Goal: Obtain resource: Download file/media

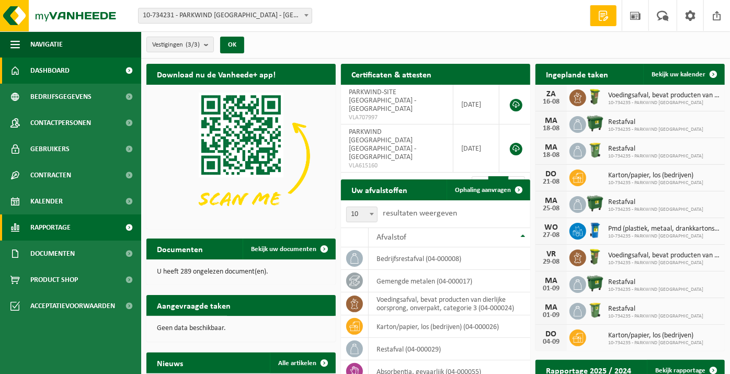
click at [127, 227] on span at bounding box center [130, 227] width 24 height 26
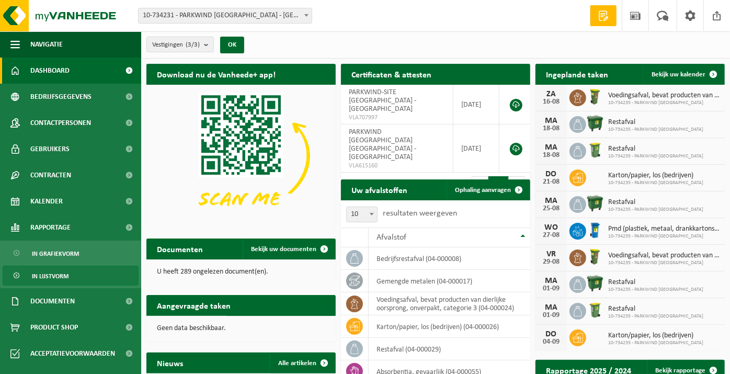
click at [61, 282] on span "In lijstvorm" at bounding box center [50, 276] width 37 height 20
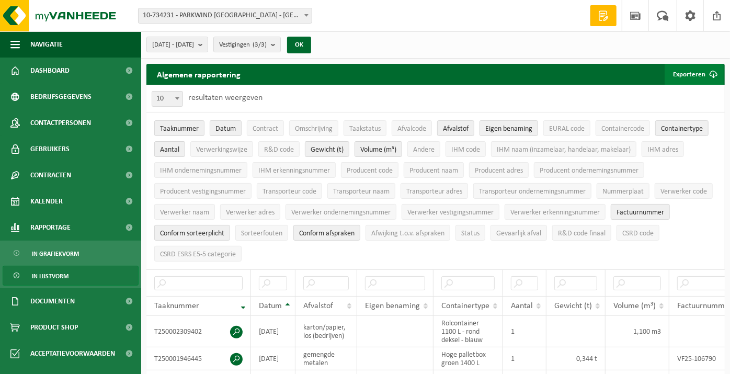
click at [699, 77] on button "Exporteren" at bounding box center [694, 74] width 59 height 21
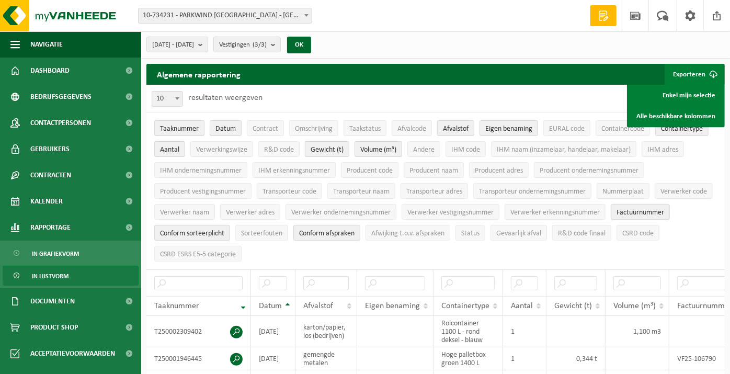
click at [694, 237] on ul "Taaknummer Datum Contract Omschrijving Taakstatus Afvalcode Afvalstof Eigen ben…" at bounding box center [435, 190] width 578 height 157
click at [585, 98] on div "10 25 50 100 10 resultaten weergeven" at bounding box center [435, 98] width 578 height 27
click at [180, 125] on span "Taaknummer" at bounding box center [179, 129] width 39 height 8
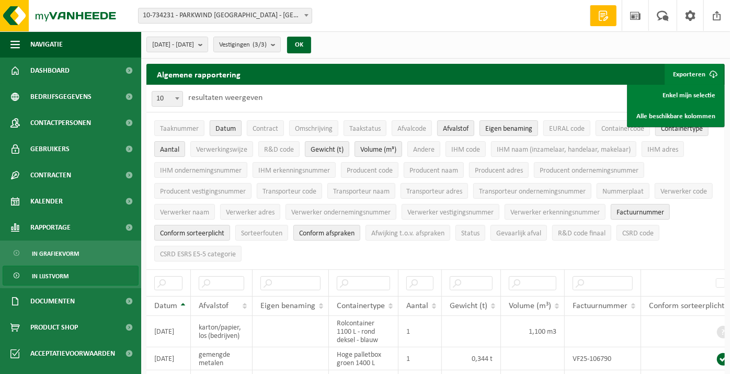
click at [226, 130] on span "Datum" at bounding box center [225, 129] width 20 height 8
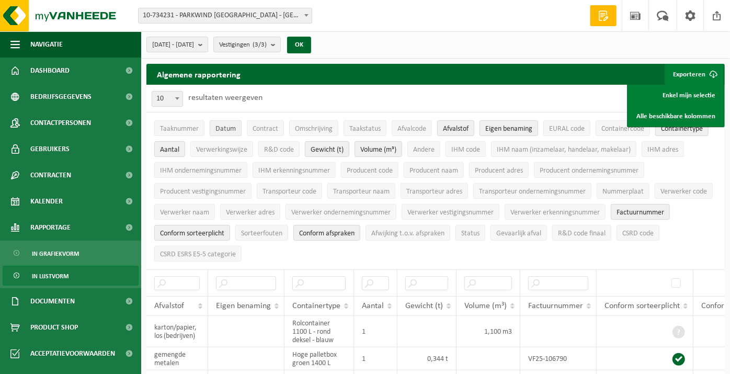
click at [216, 125] on span "Datum" at bounding box center [225, 129] width 20 height 8
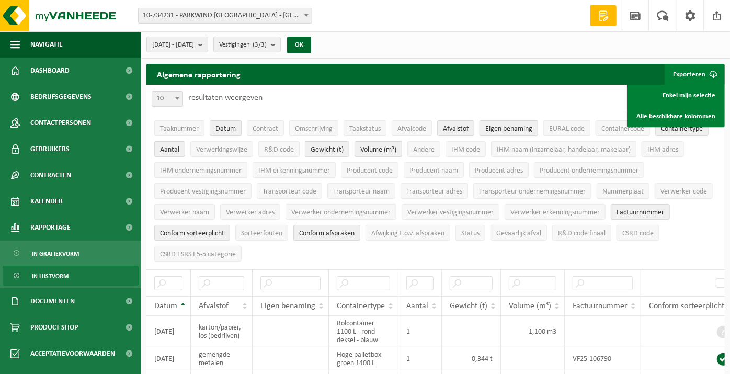
click at [489, 125] on span "Eigen benaming" at bounding box center [508, 129] width 47 height 8
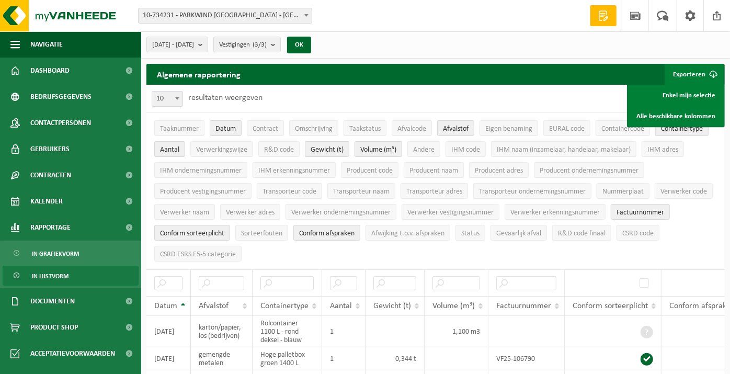
click at [686, 130] on span "Containertype" at bounding box center [682, 129] width 42 height 8
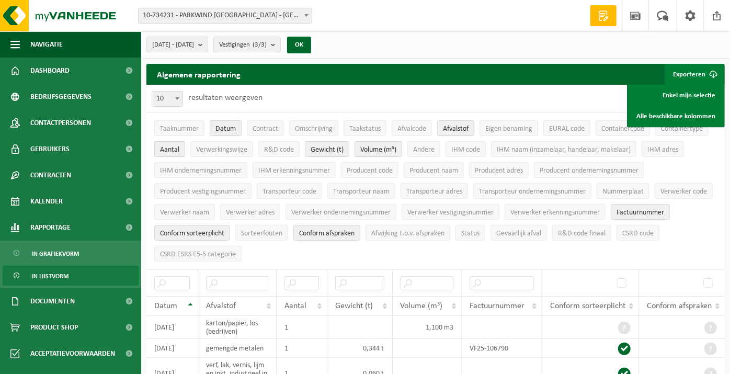
click at [167, 147] on span "Aantal" at bounding box center [169, 150] width 19 height 8
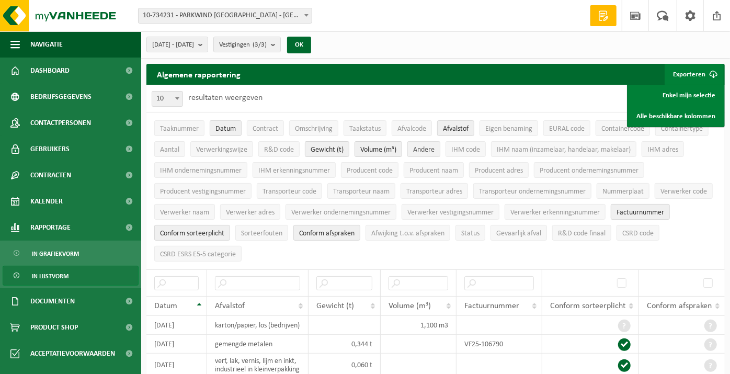
click at [426, 152] on span "Andere" at bounding box center [423, 150] width 21 height 8
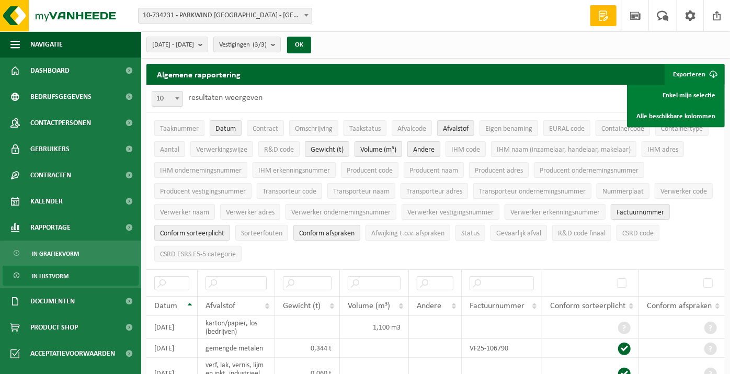
click at [426, 147] on span "Andere" at bounding box center [423, 150] width 21 height 8
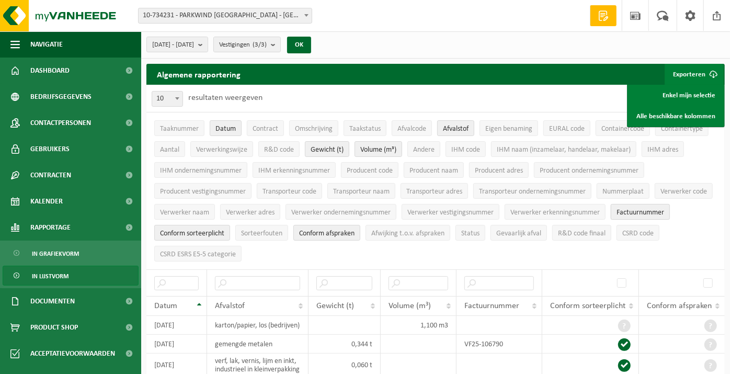
click at [623, 209] on span "Factuurnummer" at bounding box center [640, 213] width 48 height 8
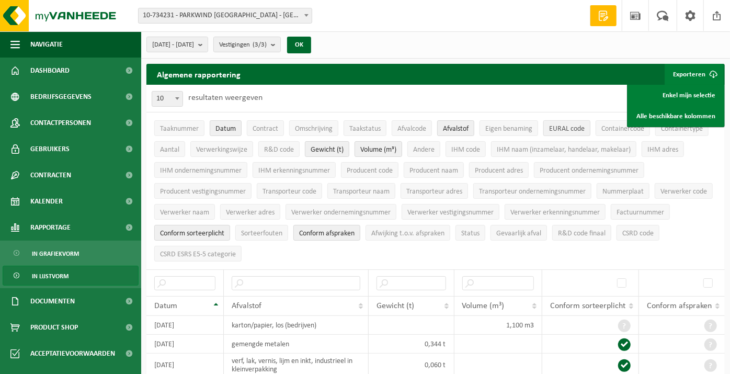
click at [563, 131] on span "EURAL code" at bounding box center [567, 129] width 36 height 8
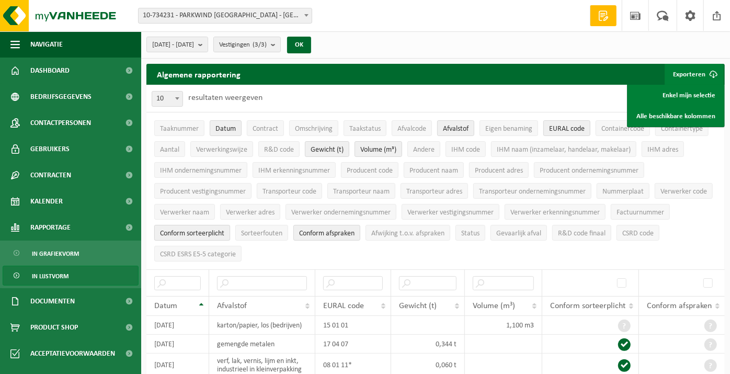
click at [215, 233] on span "Conform sorteerplicht" at bounding box center [192, 234] width 64 height 8
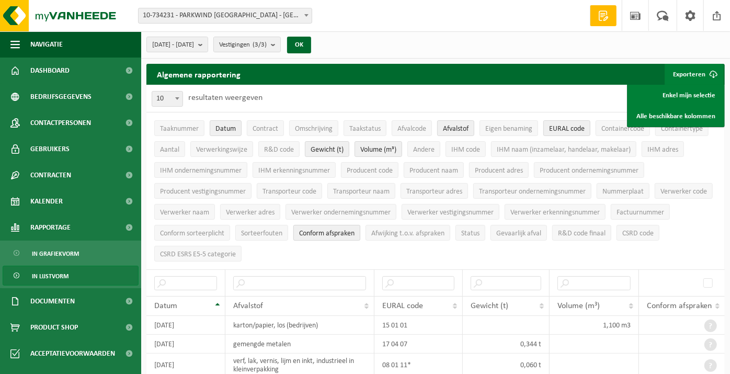
click at [330, 230] on span "Conform afspraken" at bounding box center [326, 234] width 55 height 8
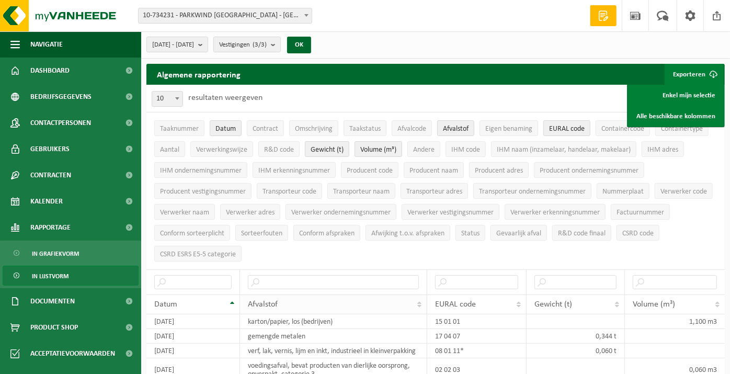
drag, startPoint x: 464, startPoint y: 291, endPoint x: 284, endPoint y: 297, distance: 180.0
click at [284, 297] on tr "Datum Afvalstof EURAL code Gewicht (t) Volume (m³)" at bounding box center [435, 304] width 578 height 20
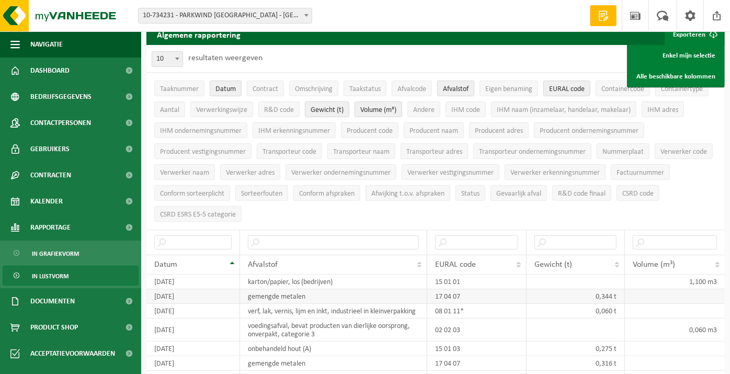
scroll to position [58, 0]
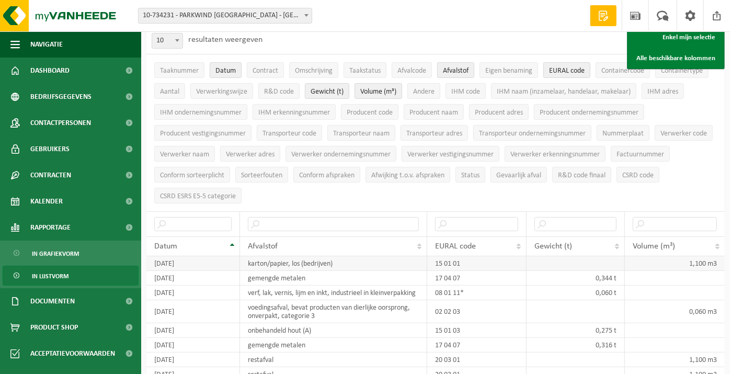
click at [708, 256] on td "1,100 m3" at bounding box center [675, 263] width 100 height 15
click at [710, 257] on td "1,100 m3" at bounding box center [675, 263] width 100 height 15
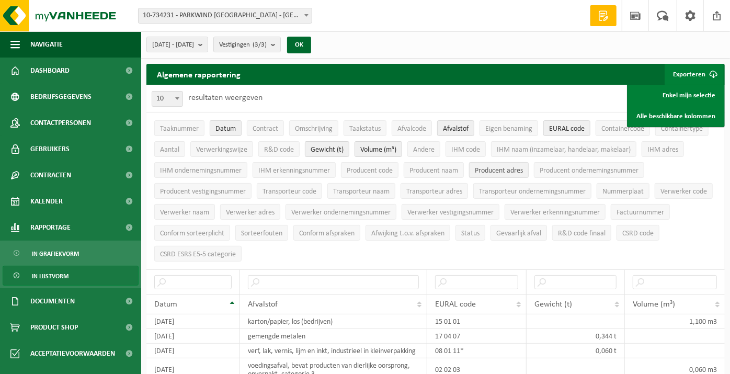
click at [519, 169] on span "Producent adres" at bounding box center [499, 171] width 48 height 8
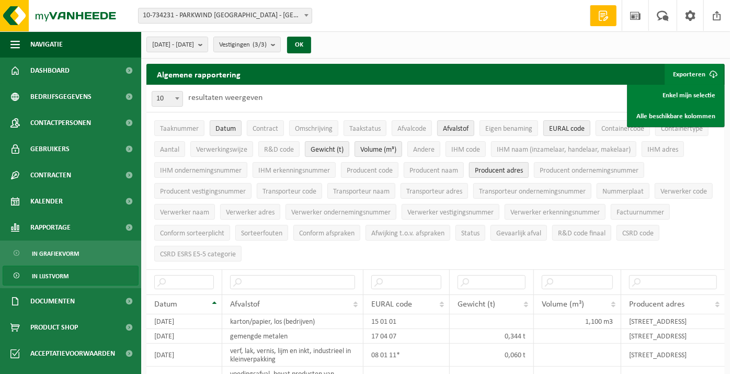
click at [512, 170] on span "Producent adres" at bounding box center [499, 171] width 48 height 8
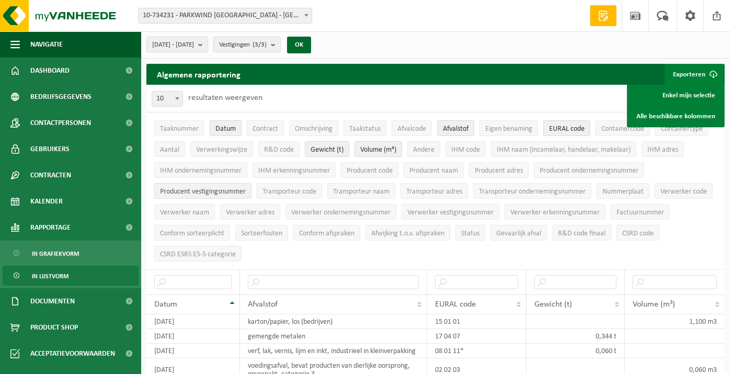
click at [233, 189] on span "Producent vestigingsnummer" at bounding box center [203, 192] width 86 height 8
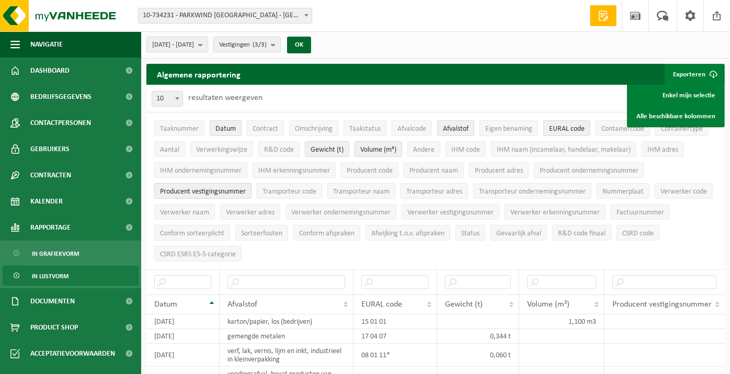
click at [218, 188] on span "Producent vestigingsnummer" at bounding box center [203, 192] width 86 height 8
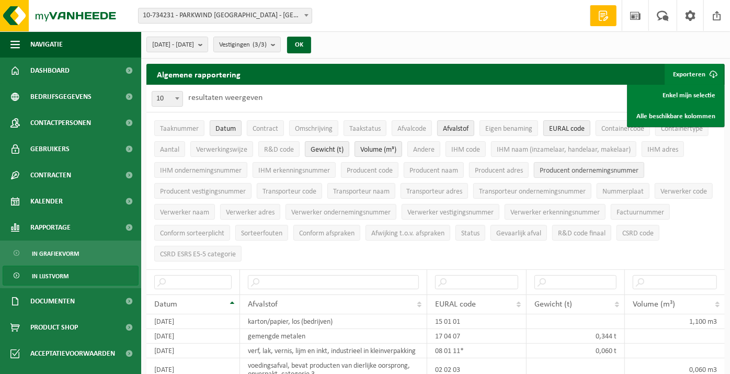
click at [581, 172] on span "Producent ondernemingsnummer" at bounding box center [589, 171] width 99 height 8
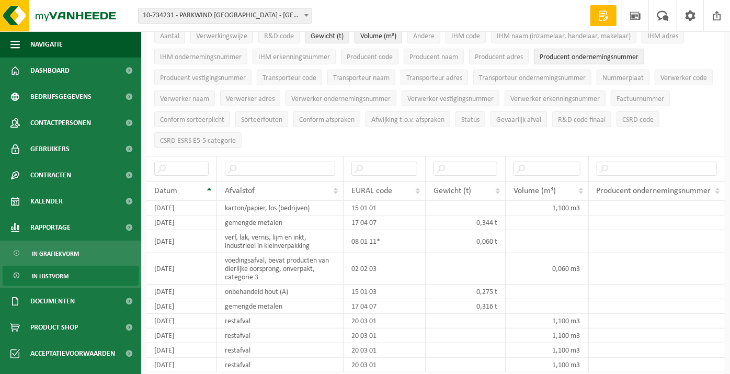
scroll to position [58, 0]
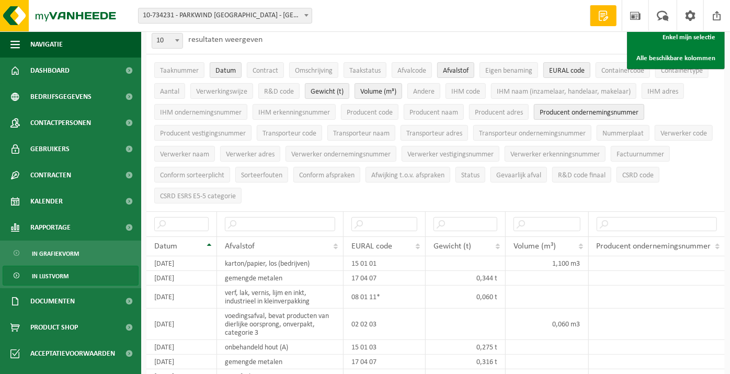
click at [590, 111] on span "Producent ondernemingsnummer" at bounding box center [589, 113] width 99 height 8
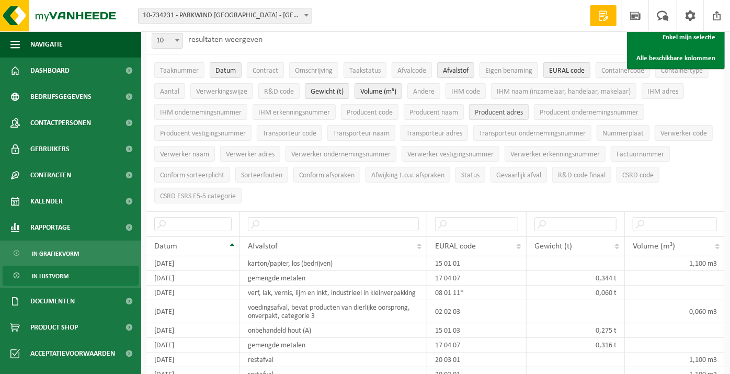
click at [486, 117] on button "Producent adres" at bounding box center [499, 112] width 60 height 16
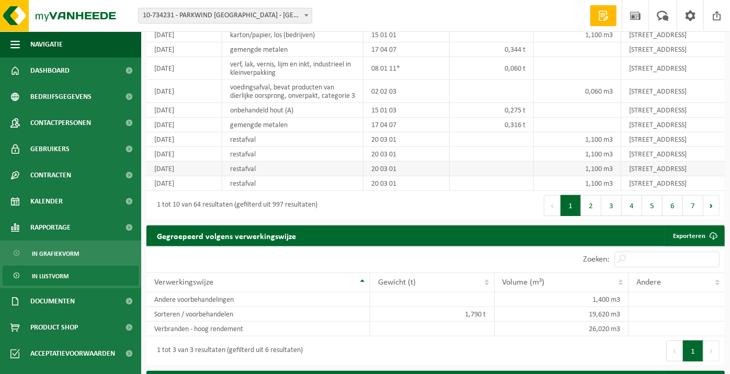
scroll to position [290, 0]
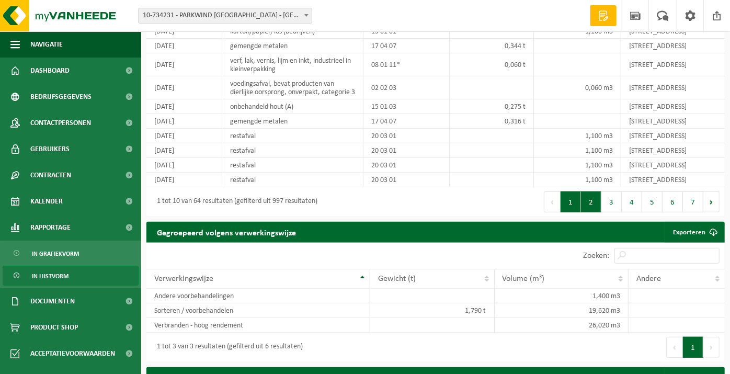
click at [598, 212] on button "2" at bounding box center [591, 201] width 20 height 21
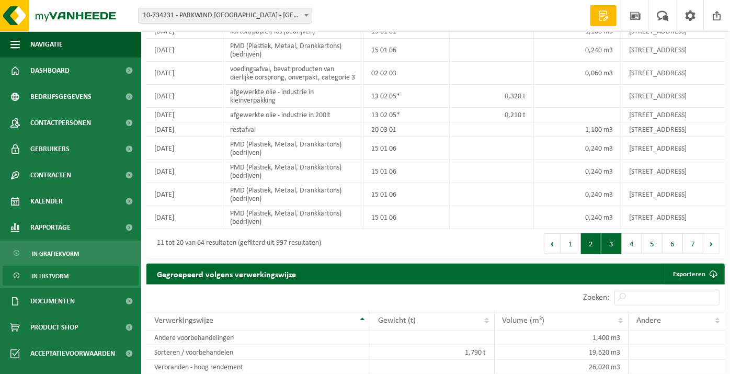
click at [607, 254] on button "3" at bounding box center [611, 243] width 20 height 21
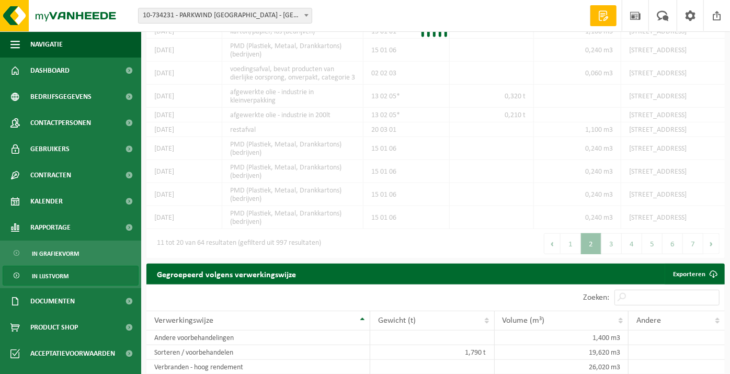
scroll to position [286, 0]
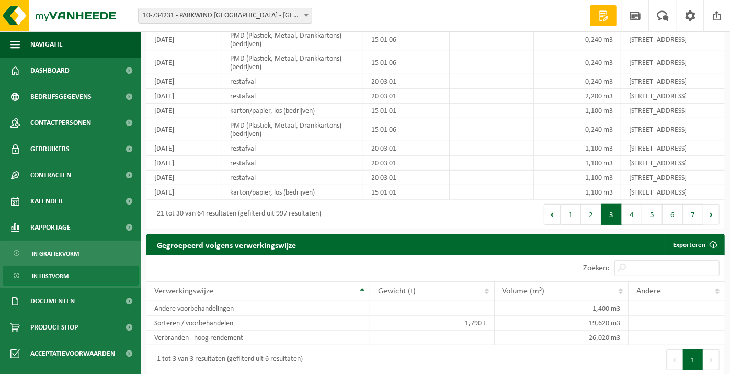
click at [629, 225] on button "4" at bounding box center [632, 214] width 20 height 21
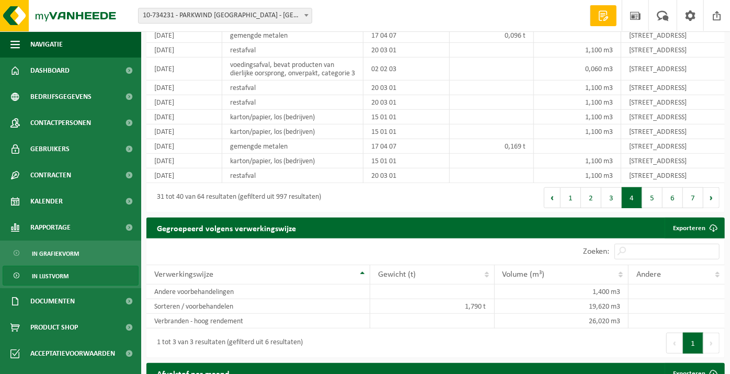
scroll to position [290, 0]
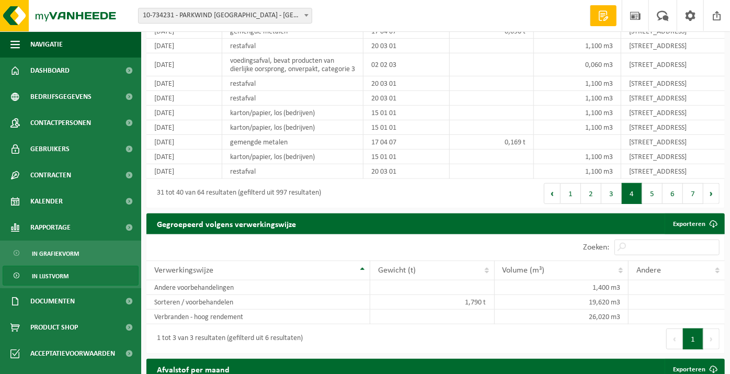
click at [654, 208] on div "Eerste Vorige 1 2 3 4 5 6 7 Volgende Laatste" at bounding box center [580, 193] width 289 height 29
click at [653, 204] on button "5" at bounding box center [652, 193] width 20 height 21
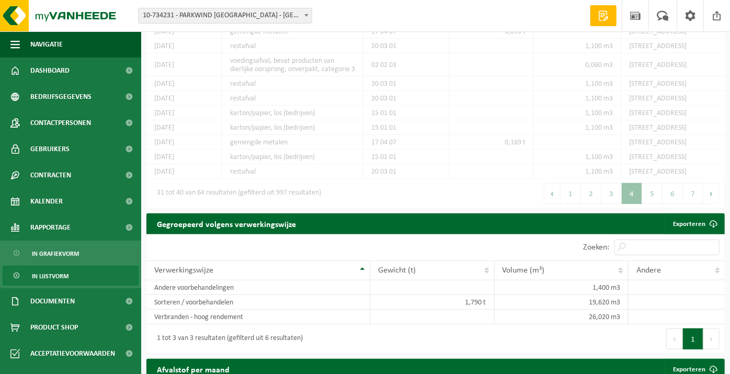
scroll to position [286, 0]
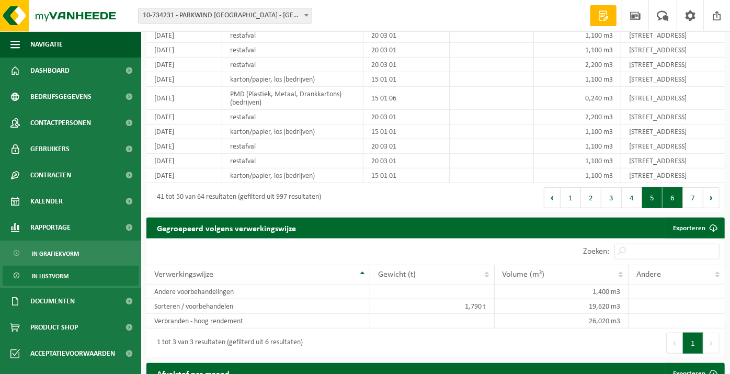
click at [669, 208] on button "6" at bounding box center [673, 197] width 20 height 21
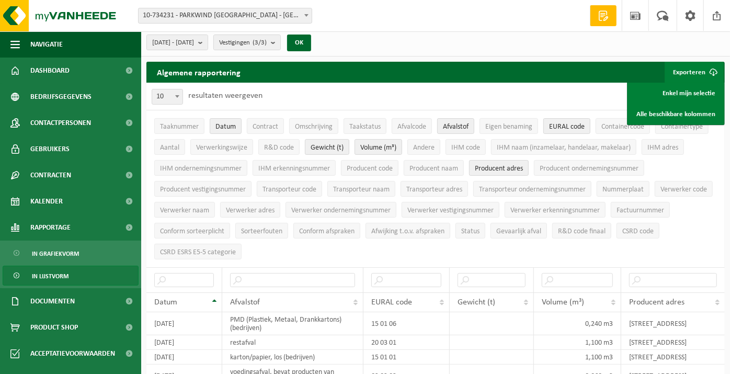
scroll to position [0, 0]
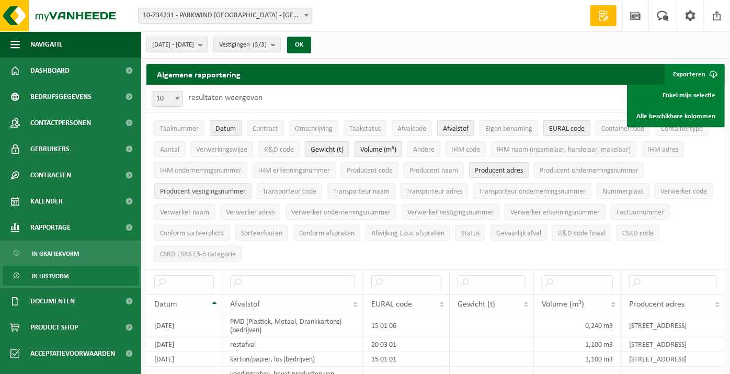
click at [230, 194] on button "Producent vestigingsnummer" at bounding box center [202, 191] width 97 height 16
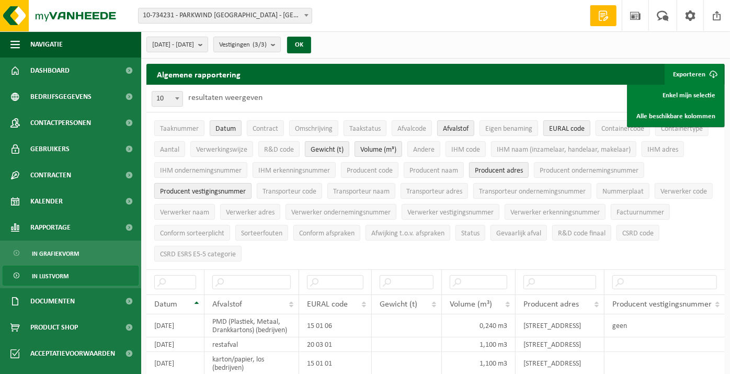
click at [230, 191] on span "Producent vestigingsnummer" at bounding box center [203, 192] width 86 height 8
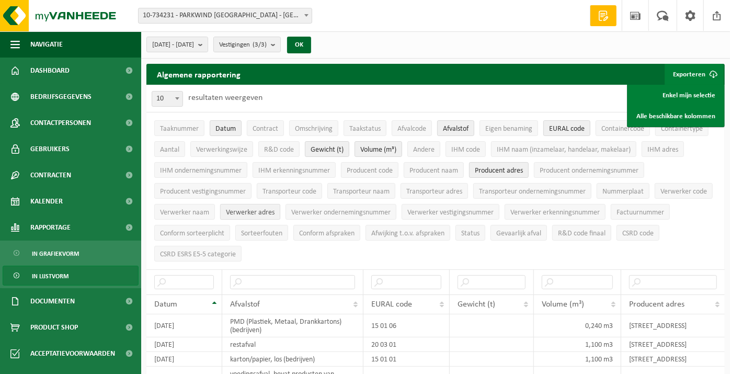
click at [264, 209] on span "Verwerker adres" at bounding box center [250, 213] width 49 height 8
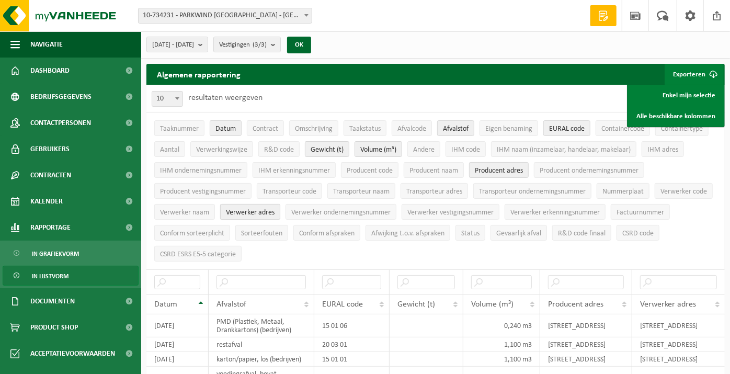
click at [264, 209] on span "Verwerker adres" at bounding box center [250, 213] width 49 height 8
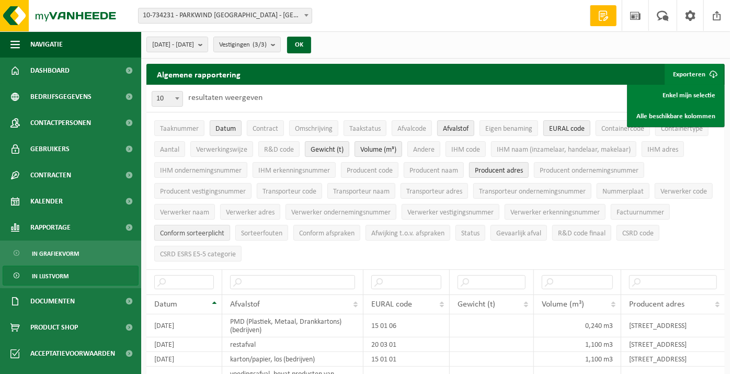
click at [192, 230] on span "Conform sorteerplicht" at bounding box center [192, 234] width 64 height 8
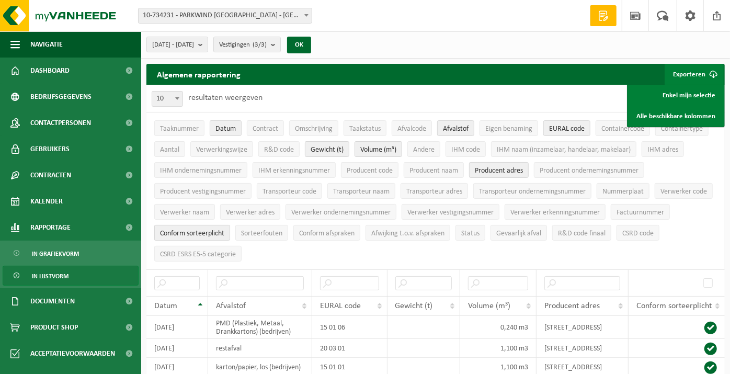
click at [192, 230] on span "Conform sorteerplicht" at bounding box center [192, 234] width 64 height 8
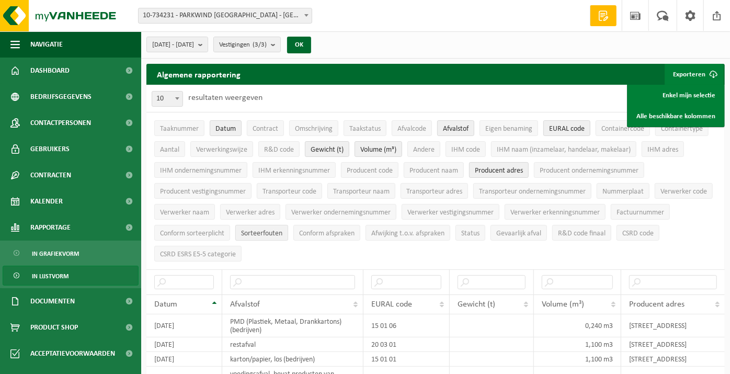
click at [273, 232] on span "Sorteerfouten" at bounding box center [261, 234] width 41 height 8
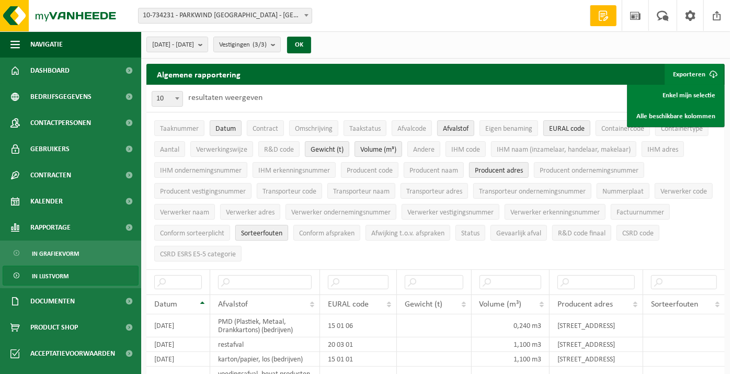
click at [273, 232] on span "Sorteerfouten" at bounding box center [261, 234] width 41 height 8
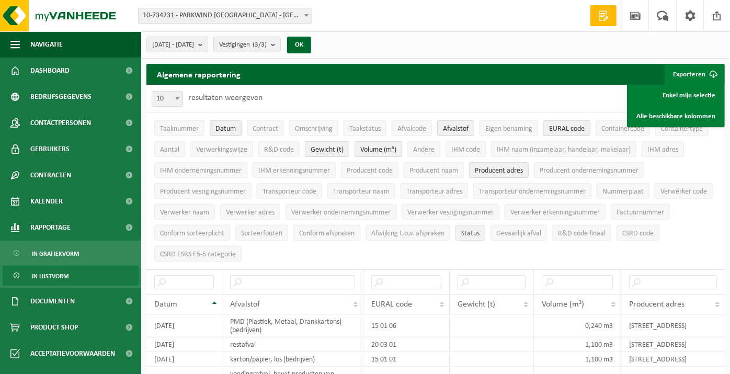
click at [484, 231] on button "Status" at bounding box center [470, 233] width 30 height 16
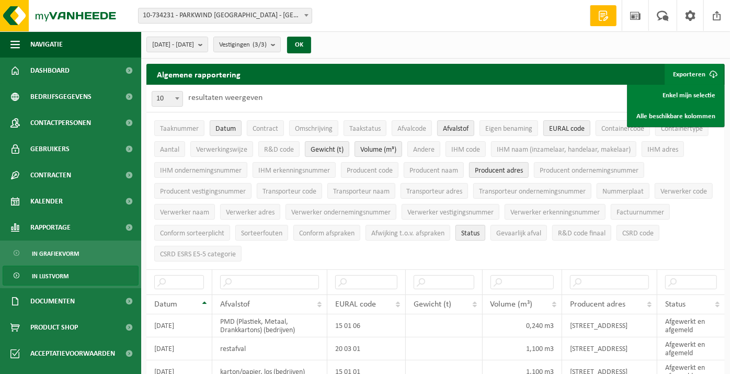
click at [484, 231] on button "Status" at bounding box center [470, 233] width 30 height 16
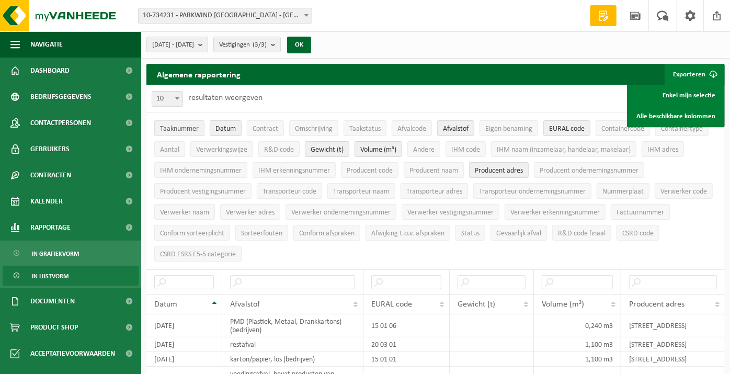
click at [188, 129] on span "Taaknummer" at bounding box center [179, 129] width 39 height 8
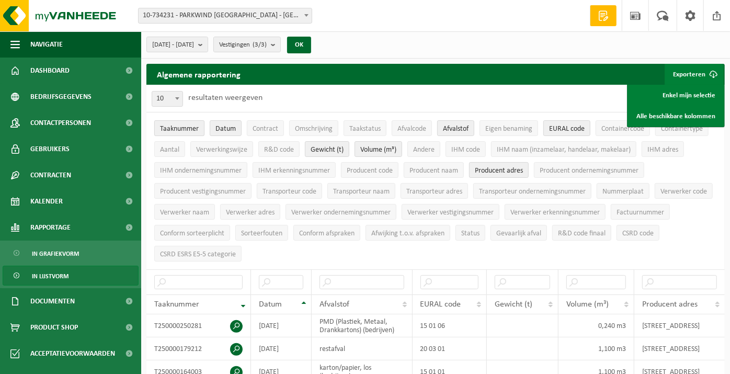
click at [188, 129] on span "Taaknummer" at bounding box center [179, 129] width 39 height 8
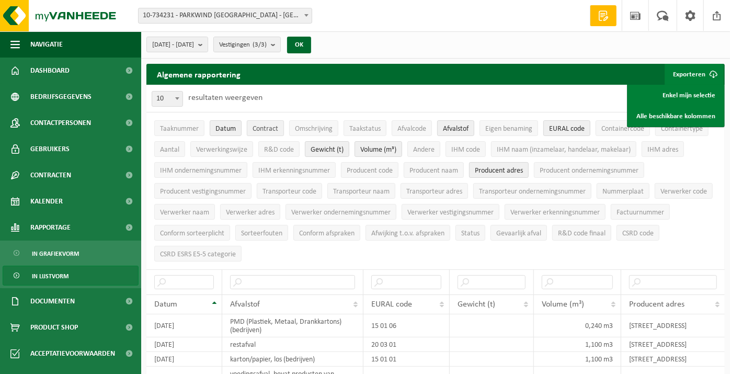
click at [268, 132] on span "Contract" at bounding box center [266, 129] width 26 height 8
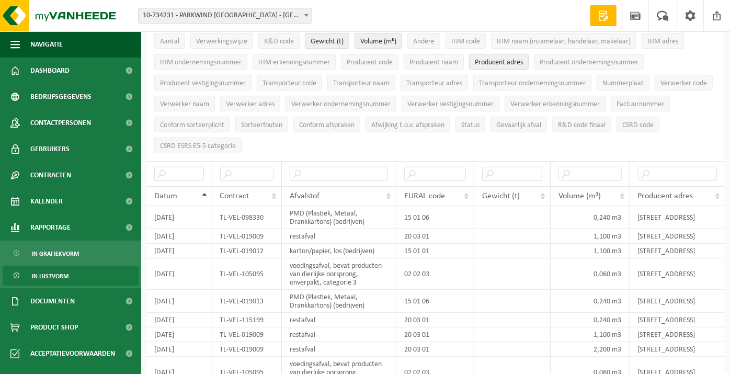
scroll to position [58, 0]
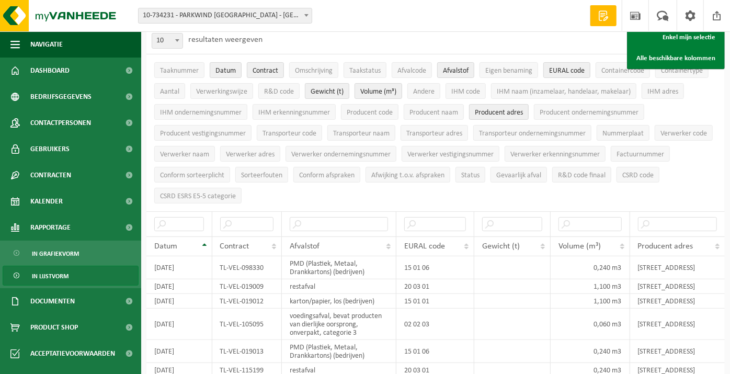
click at [264, 77] on li "Contract" at bounding box center [265, 70] width 42 height 21
click at [291, 73] on button "Omschrijving" at bounding box center [313, 70] width 49 height 16
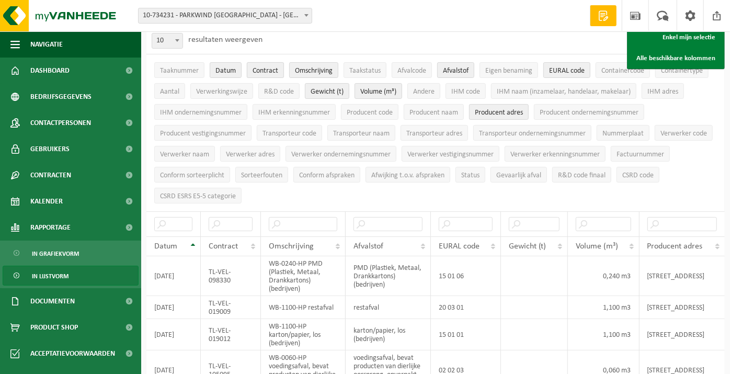
click at [274, 73] on span "Contract" at bounding box center [266, 71] width 26 height 8
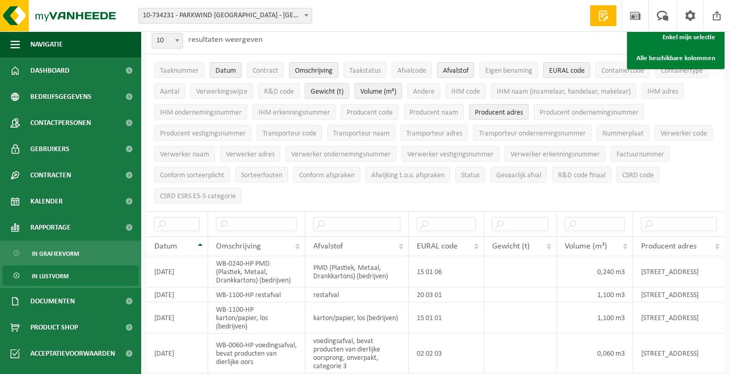
click at [312, 73] on span "Omschrijving" at bounding box center [314, 71] width 38 height 8
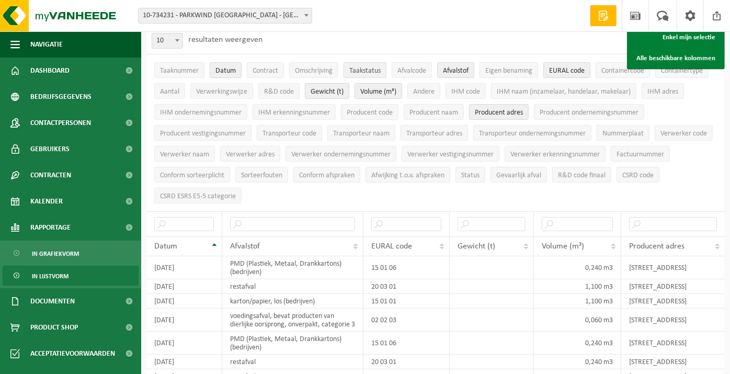
click at [360, 72] on span "Taakstatus" at bounding box center [364, 71] width 31 height 8
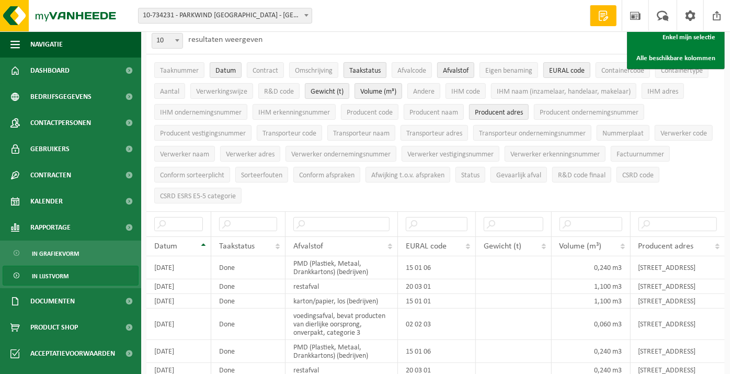
click at [360, 72] on span "Taakstatus" at bounding box center [364, 71] width 31 height 8
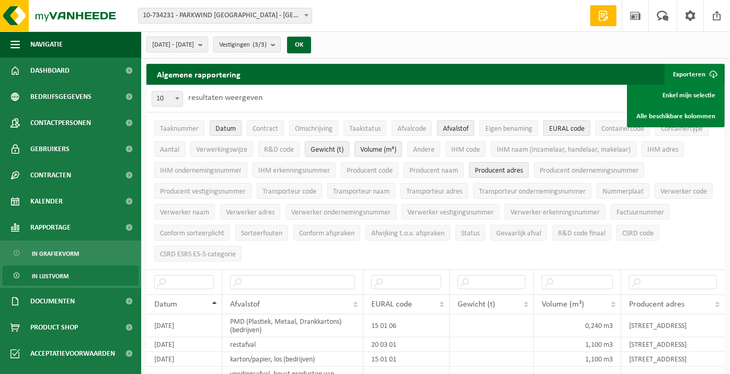
scroll to position [232, 0]
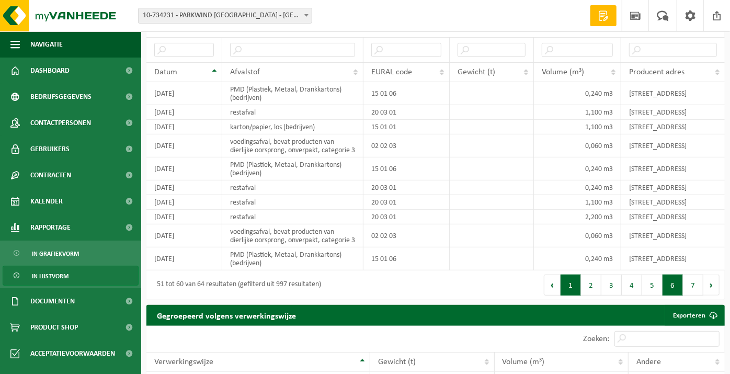
click at [569, 295] on button "1" at bounding box center [571, 285] width 20 height 21
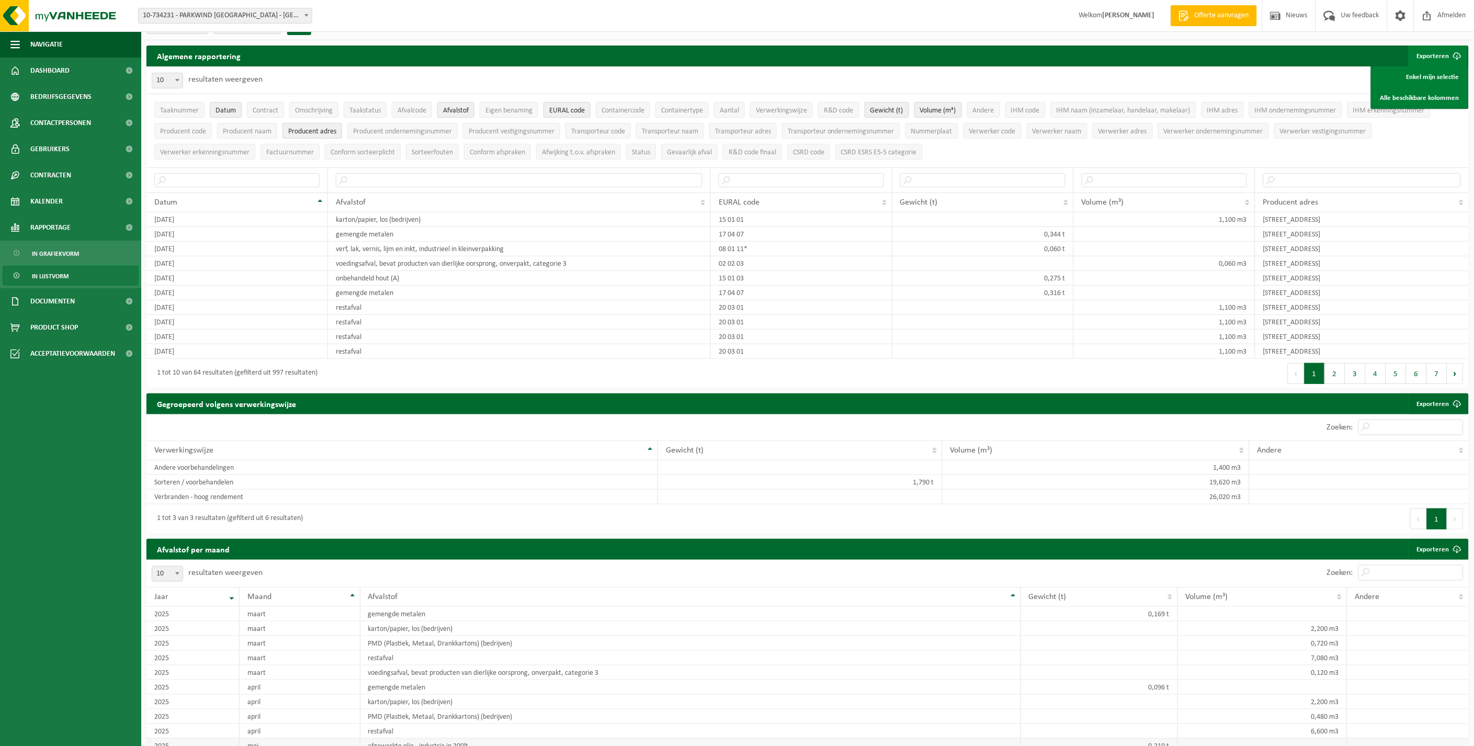
scroll to position [0, 0]
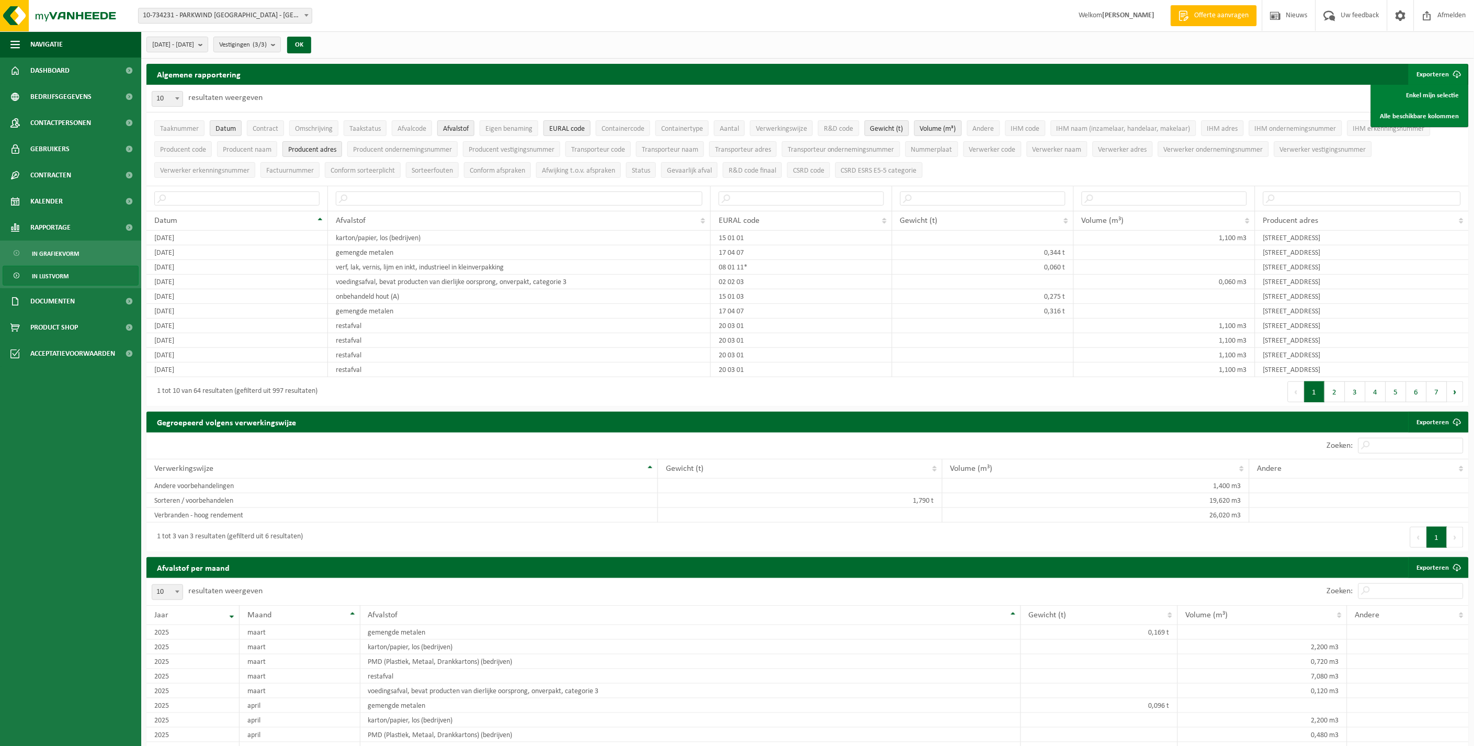
click at [236, 49] on div "[DATE] - [DATE] Huidige maand Vorige maand Laatste 6 maanden Huidig jaar Vorig …" at bounding box center [231, 44] width 181 height 22
click at [208, 44] on b "submit" at bounding box center [202, 44] width 9 height 15
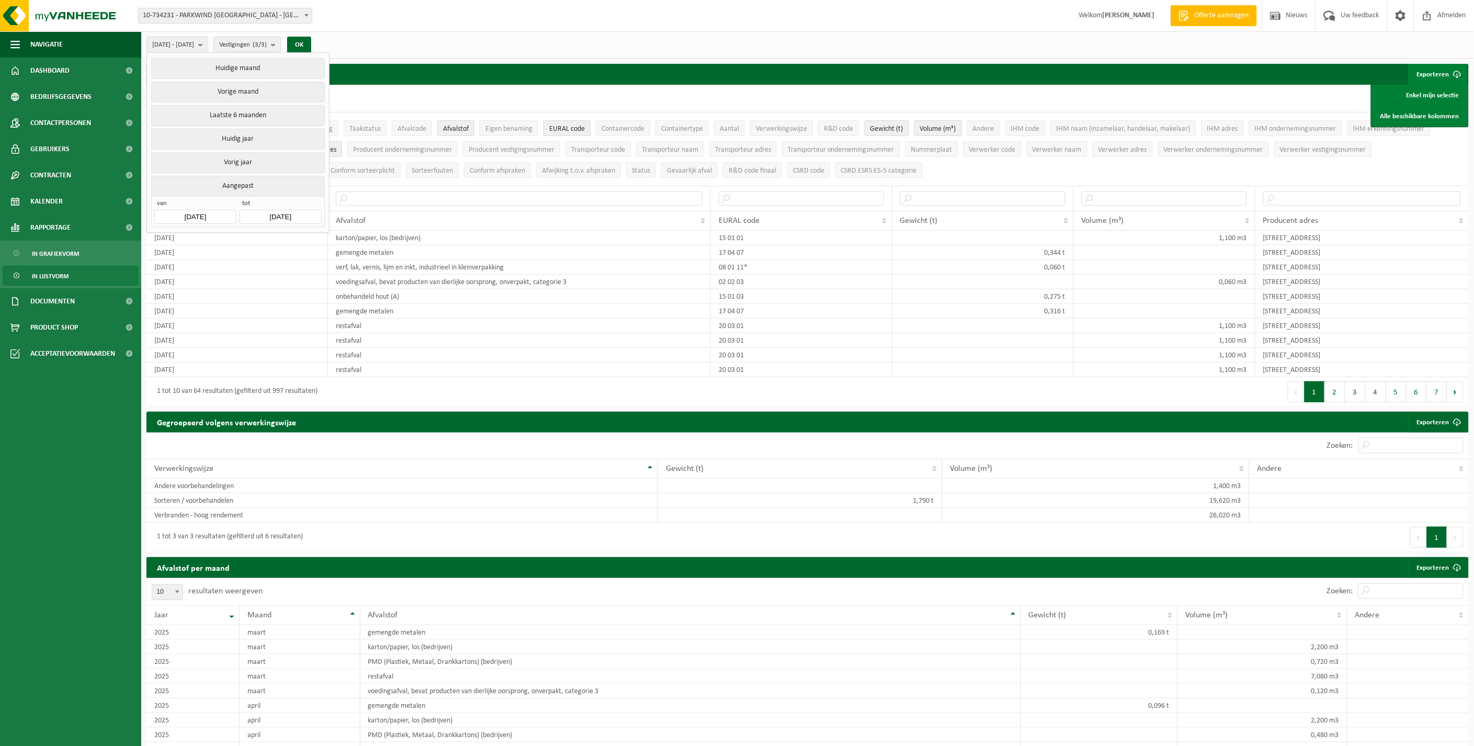
click at [196, 204] on span "van" at bounding box center [195, 204] width 82 height 10
click at [204, 211] on input "[DATE]" at bounding box center [195, 217] width 82 height 14
click at [270, 237] on icon at bounding box center [273, 238] width 17 height 17
click at [165, 293] on div "5" at bounding box center [164, 290] width 18 height 17
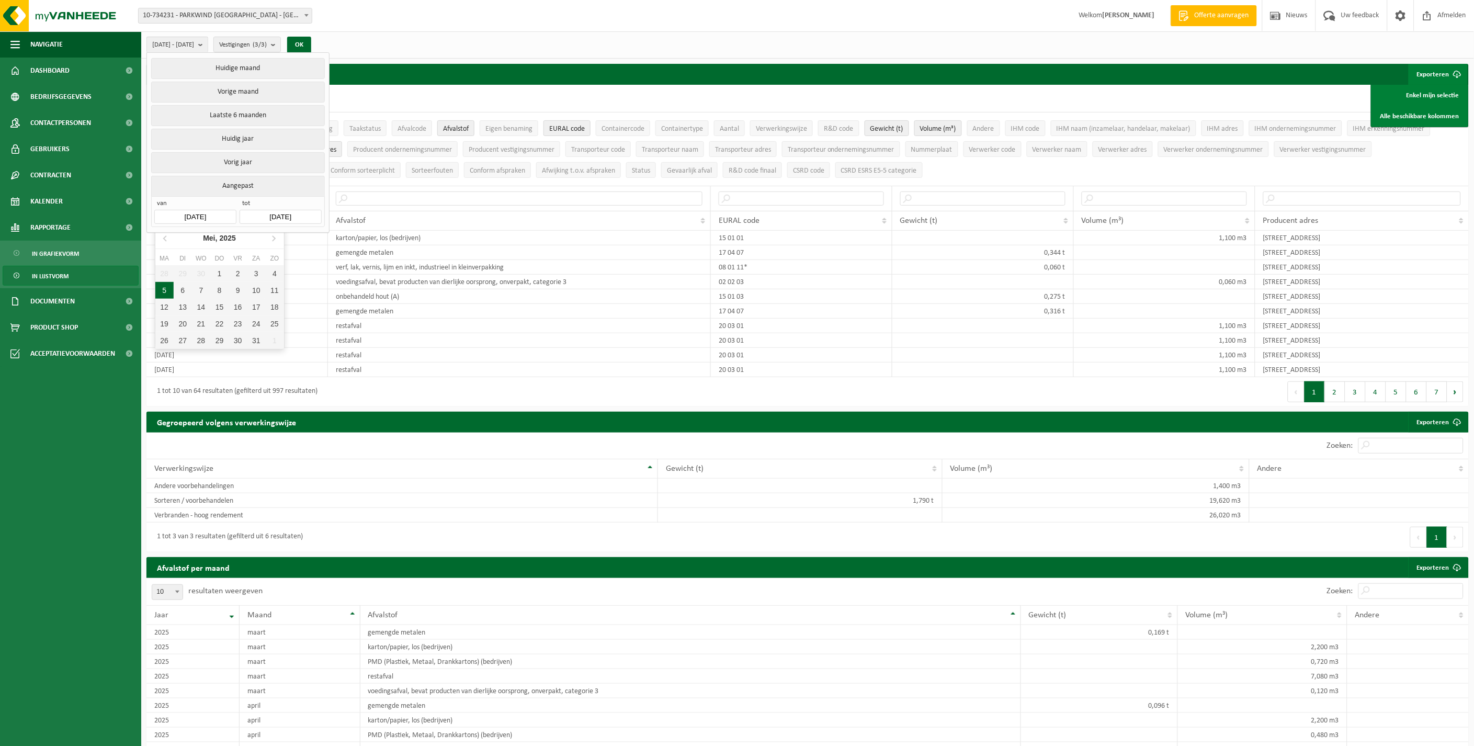
type input "[DATE]"
click at [311, 45] on button "OK" at bounding box center [299, 45] width 24 height 17
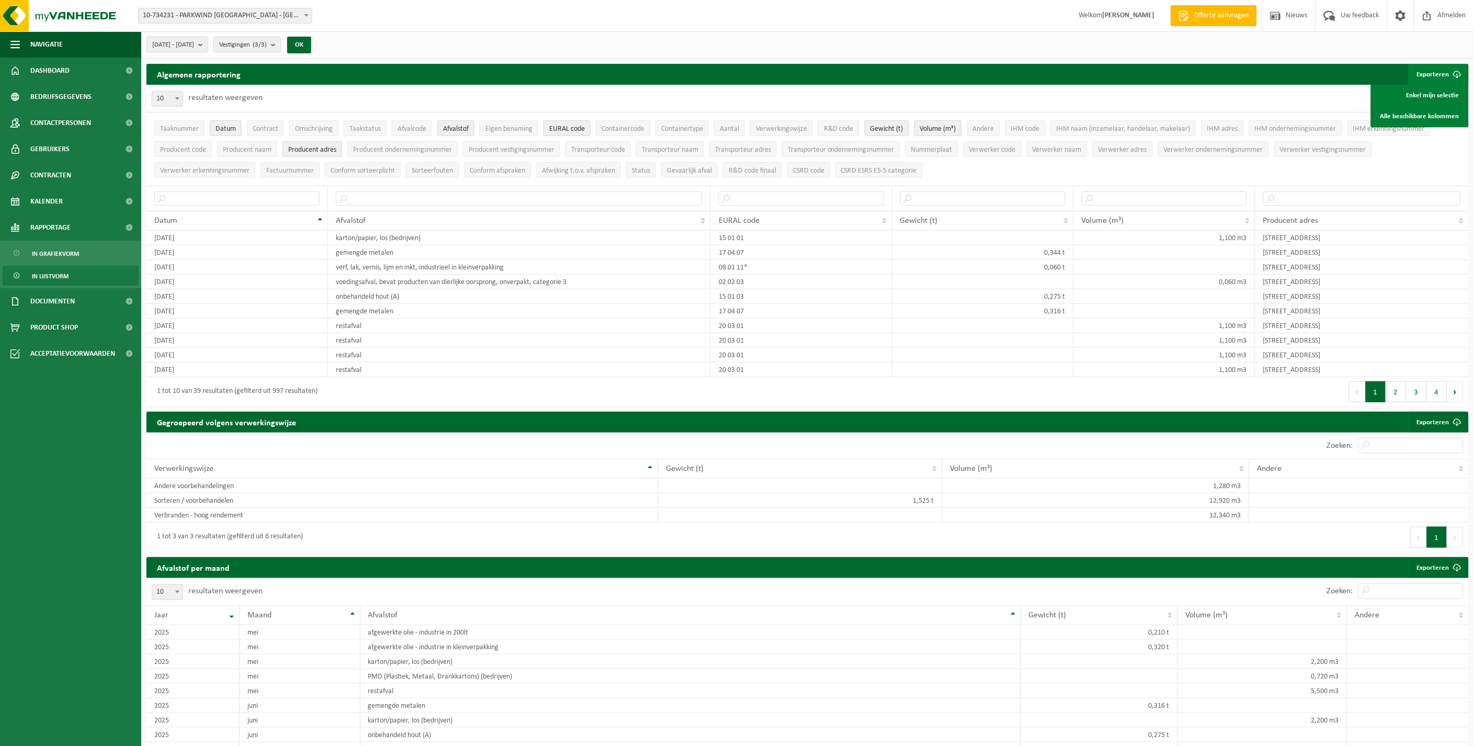
click at [729, 106] on div "10 25 50 100 10 resultaten weergeven" at bounding box center [807, 98] width 1322 height 27
click at [729, 97] on link "Enkel mijn selectie" at bounding box center [1419, 95] width 95 height 21
click at [729, 125] on span "Verwerkingswijze" at bounding box center [781, 129] width 51 height 8
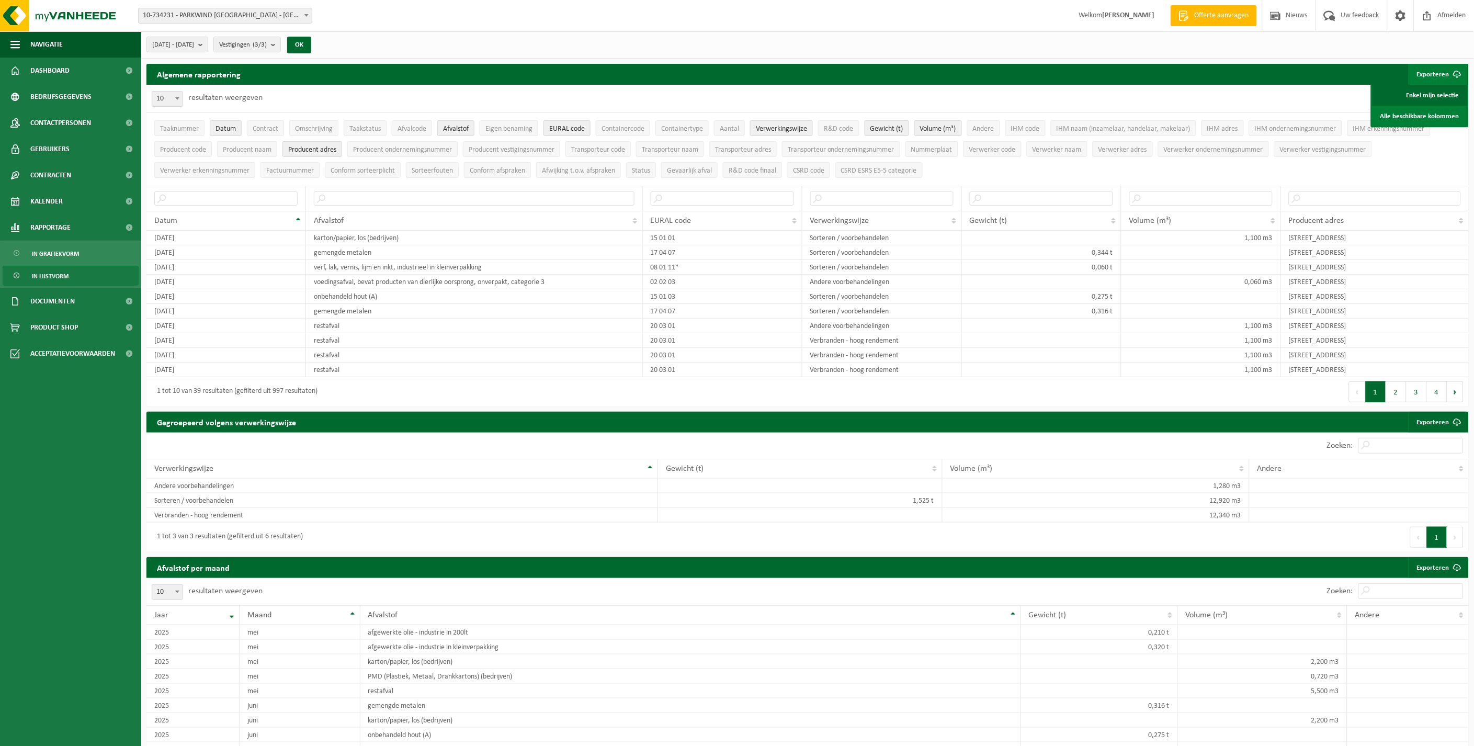
click at [729, 98] on link "Enkel mijn selectie" at bounding box center [1419, 95] width 95 height 21
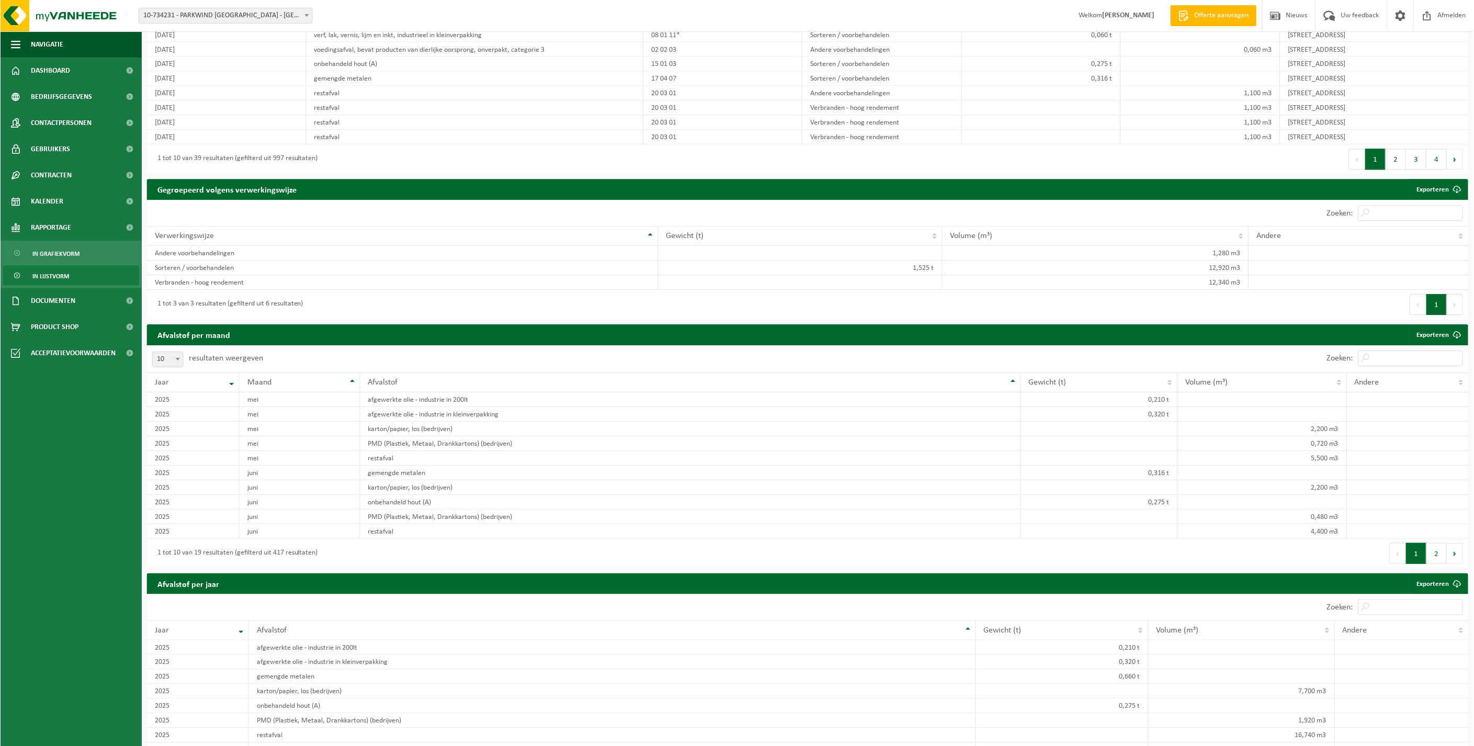
scroll to position [232, 0]
